Goal: Find specific page/section: Find specific page/section

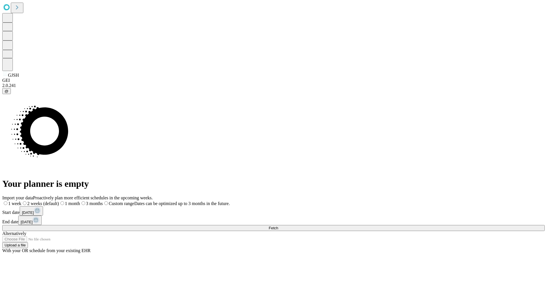
click at [278, 226] on span "Fetch" at bounding box center [273, 228] width 9 height 4
